Goal: Check status

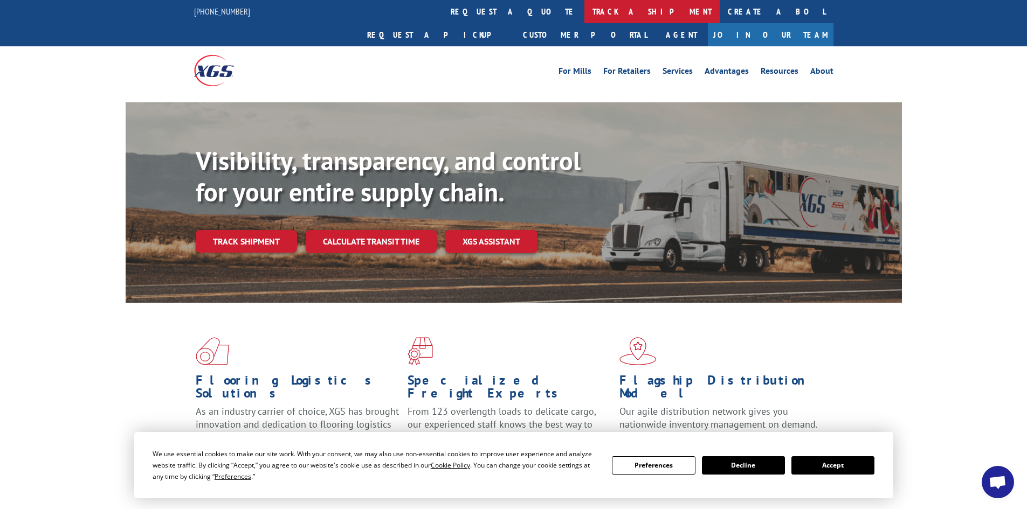
click at [584, 10] on link "track a shipment" at bounding box center [651, 11] width 135 height 23
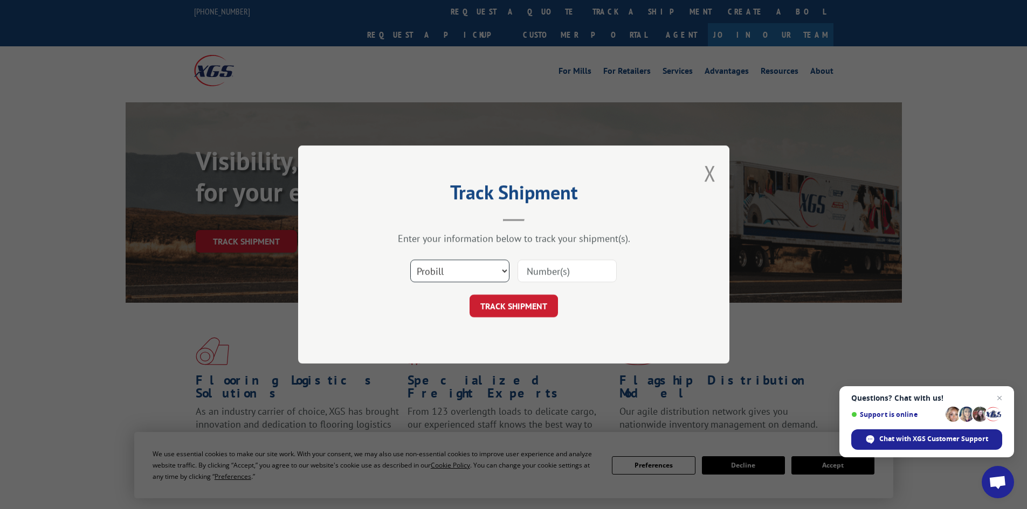
click at [460, 276] on select "Select category... Probill BOL PO" at bounding box center [459, 271] width 99 height 23
select select "bol"
click at [410, 260] on select "Select category... Probill BOL PO" at bounding box center [459, 271] width 99 height 23
click at [540, 275] on input at bounding box center [566, 271] width 99 height 23
paste input "5106086"
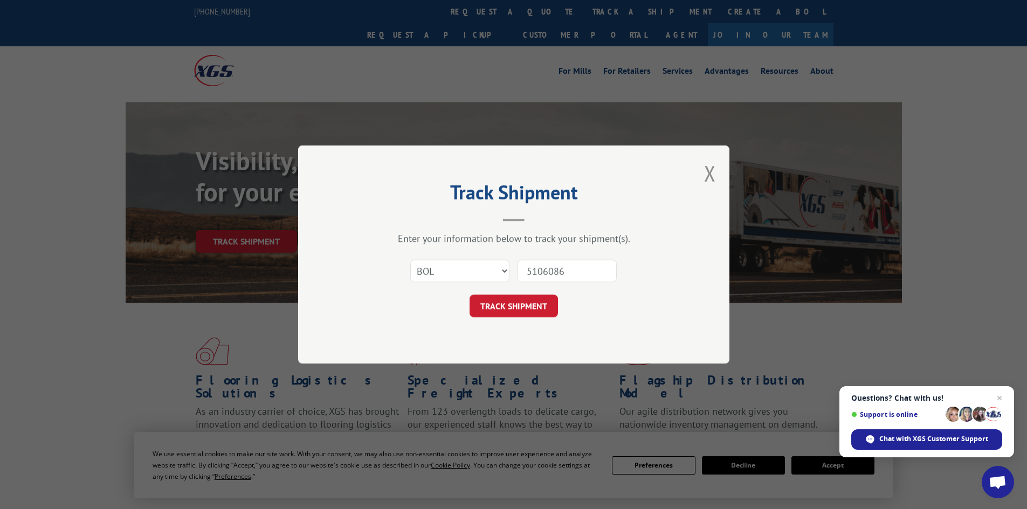
type input "5106086"
click at [469, 295] on button "TRACK SHIPMENT" at bounding box center [513, 306] width 88 height 23
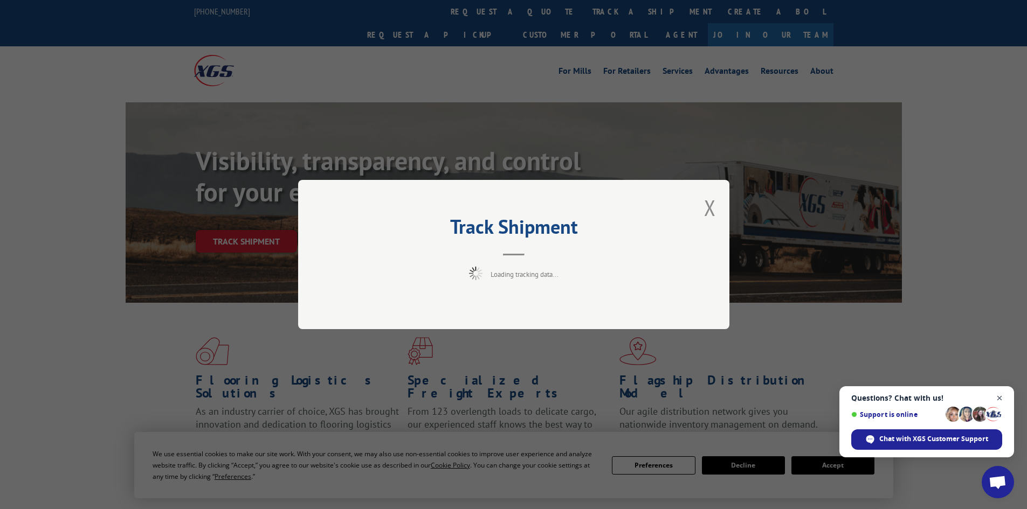
click at [999, 395] on span "Open chat" at bounding box center [999, 398] width 13 height 13
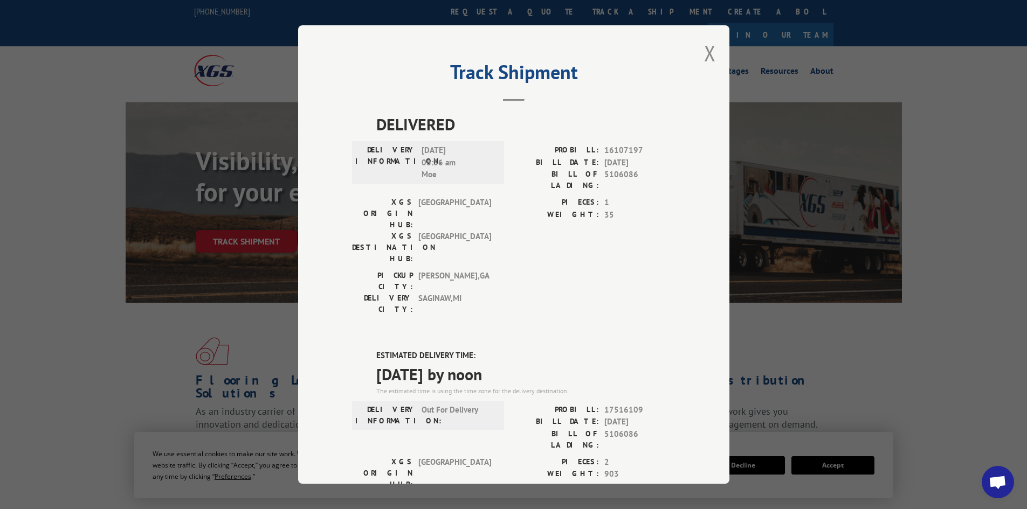
click at [713, 46] on div "Track Shipment DELIVERED DELIVERY INFORMATION: [DATE] 08:36 am Moe PROBILL: 161…" at bounding box center [513, 254] width 431 height 459
click at [704, 47] on button "Close modal" at bounding box center [710, 53] width 12 height 29
